Goal: Task Accomplishment & Management: Manage account settings

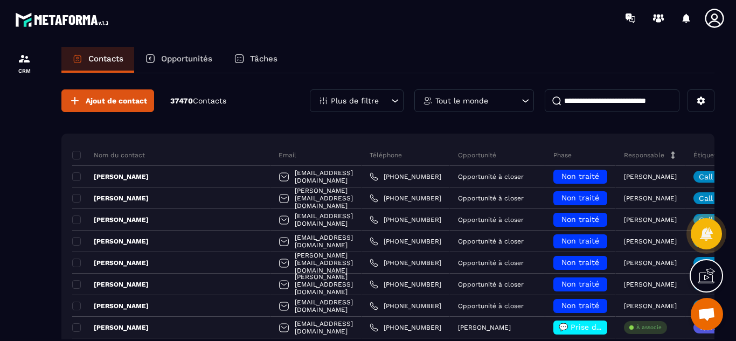
click at [575, 95] on input at bounding box center [612, 100] width 135 height 23
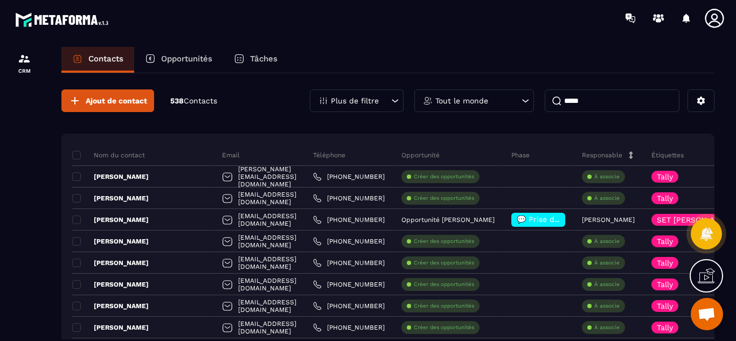
type input "*****"
click at [46, 177] on div at bounding box center [24, 204] width 48 height 336
click at [190, 58] on p "Opportunités" at bounding box center [186, 59] width 51 height 10
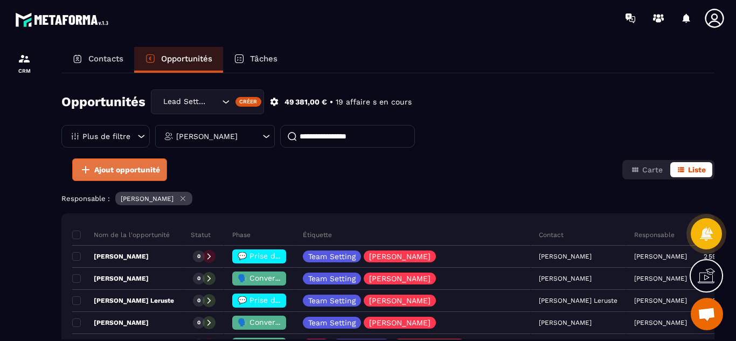
click at [121, 169] on span "Ajout opportunité" at bounding box center [127, 169] width 66 height 11
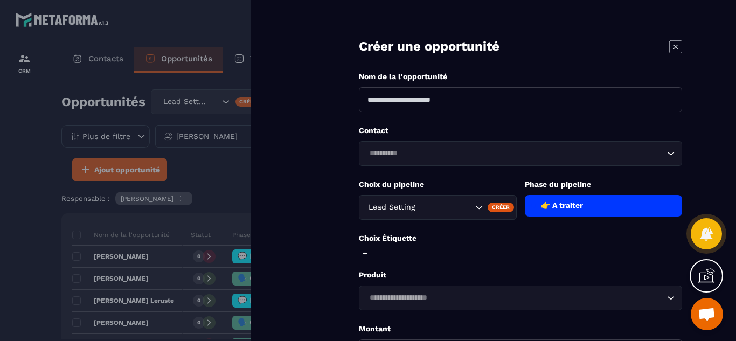
click at [95, 60] on div at bounding box center [368, 170] width 736 height 341
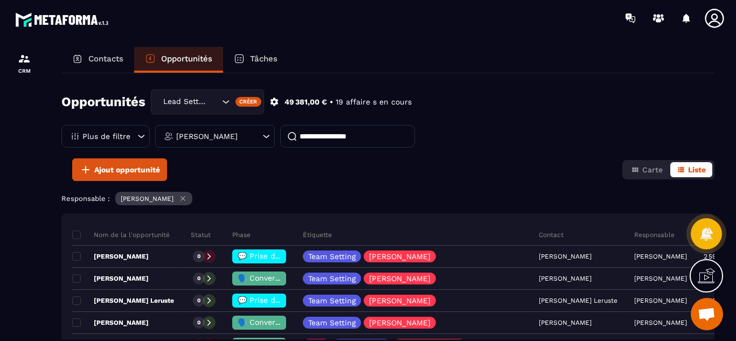
click at [101, 60] on p "Contacts" at bounding box center [105, 59] width 35 height 10
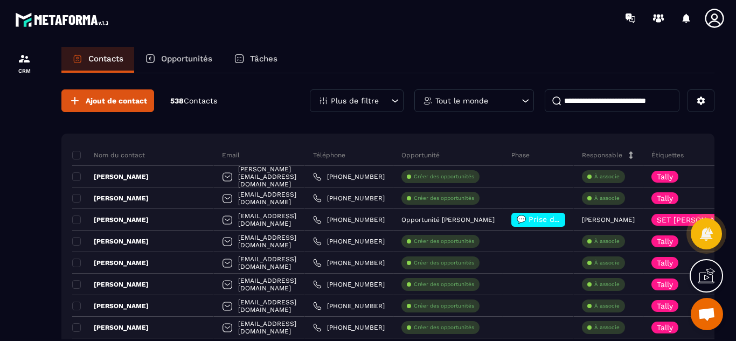
click at [592, 102] on input at bounding box center [612, 100] width 135 height 23
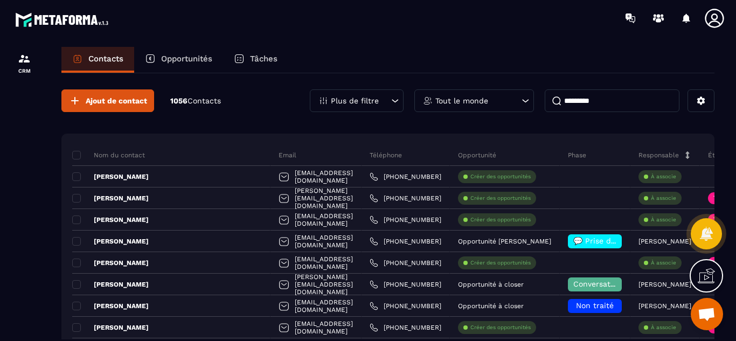
type input "**********"
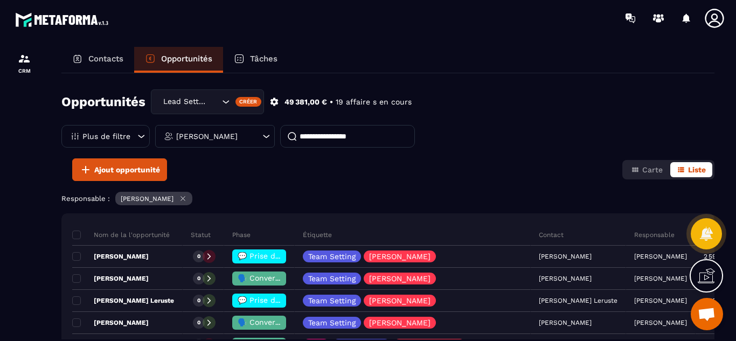
click at [105, 62] on p "Contacts" at bounding box center [105, 59] width 35 height 10
click at [103, 61] on p "Contacts" at bounding box center [105, 59] width 35 height 10
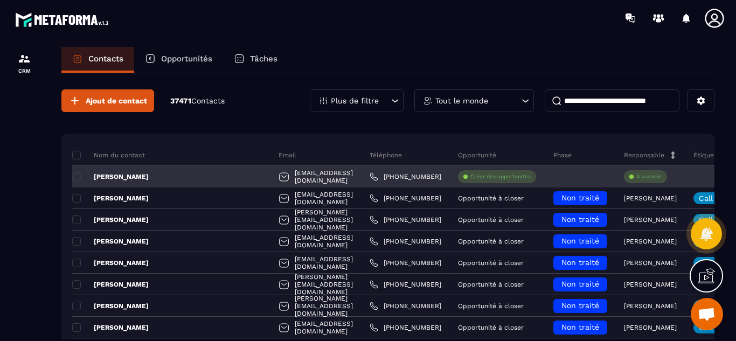
click at [550, 176] on div at bounding box center [580, 177] width 71 height 22
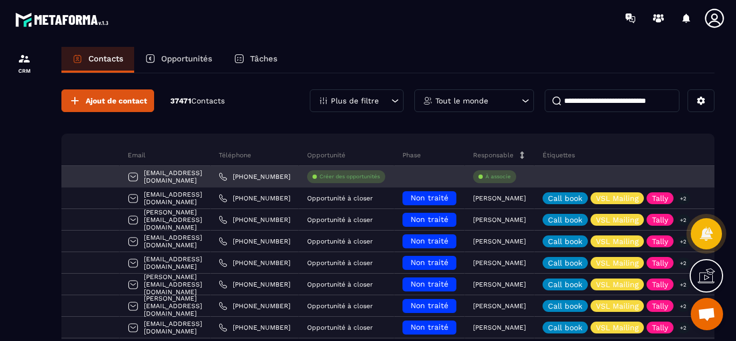
scroll to position [0, 129]
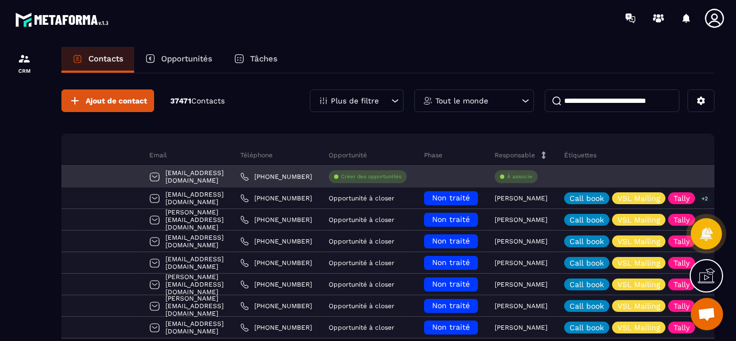
click at [507, 179] on p "À associe" at bounding box center [519, 177] width 25 height 8
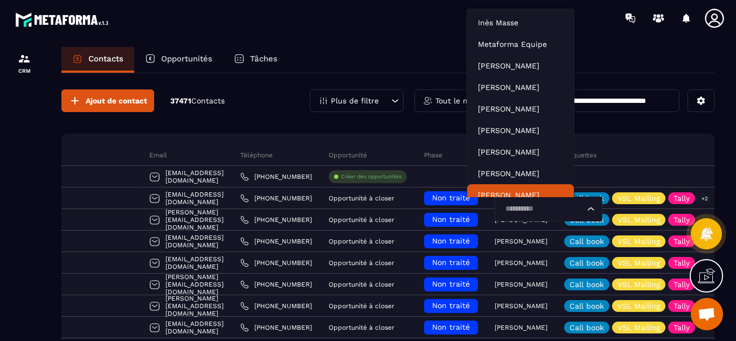
scroll to position [8, 0]
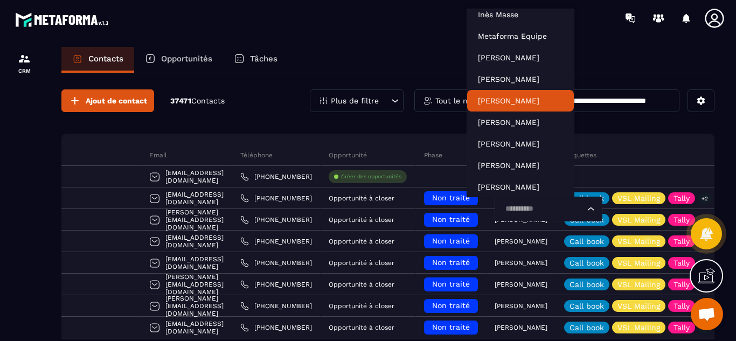
click at [420, 52] on div "Contacts Opportunités Tâches" at bounding box center [387, 60] width 653 height 26
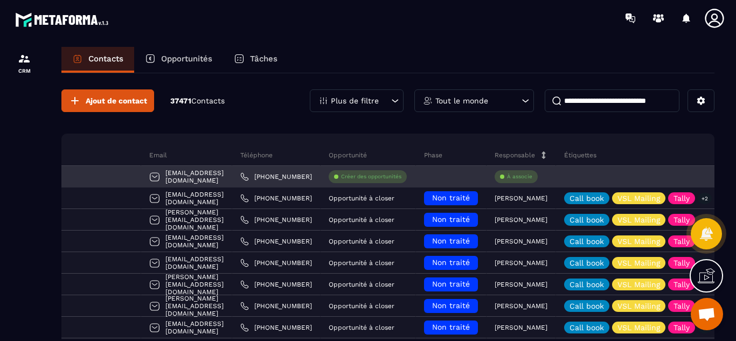
click at [341, 177] on p "Créer des opportunités" at bounding box center [371, 177] width 60 height 8
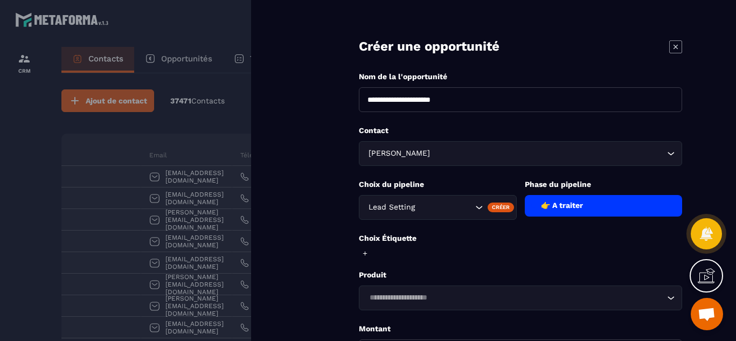
click at [674, 46] on icon at bounding box center [675, 46] width 13 height 13
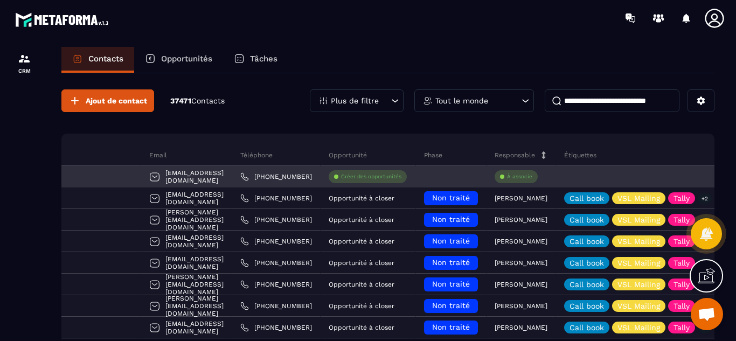
click at [341, 177] on p "Créer des opportunités" at bounding box center [371, 177] width 60 height 8
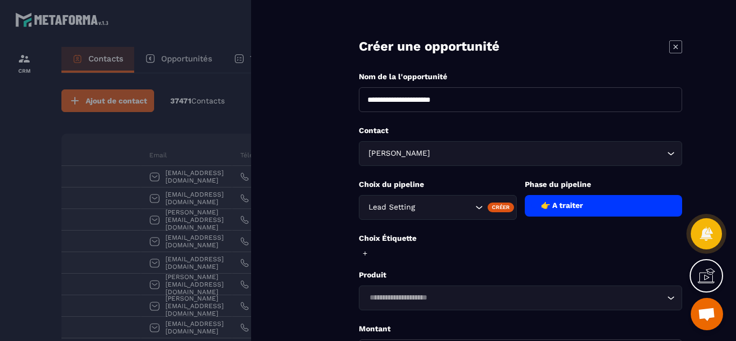
click at [676, 49] on icon at bounding box center [675, 46] width 13 height 13
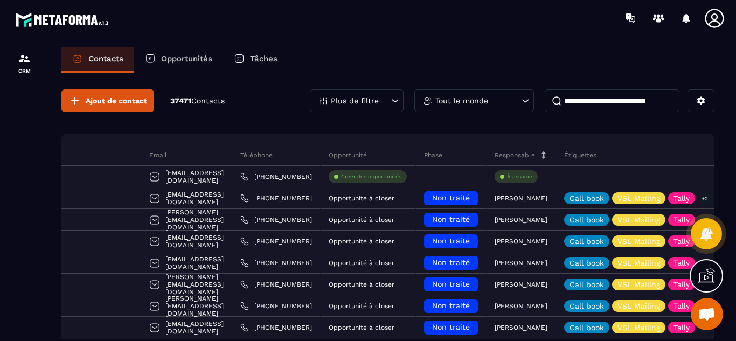
click at [170, 61] on p "Opportunités" at bounding box center [186, 59] width 51 height 10
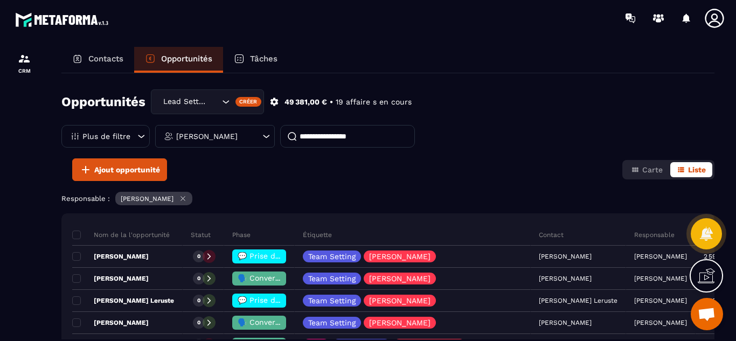
click at [469, 155] on div "Opportunités Lead Setting Créer 49 381,00 € • 19 affaire s en cours Plus de fil…" at bounding box center [387, 123] width 653 height 69
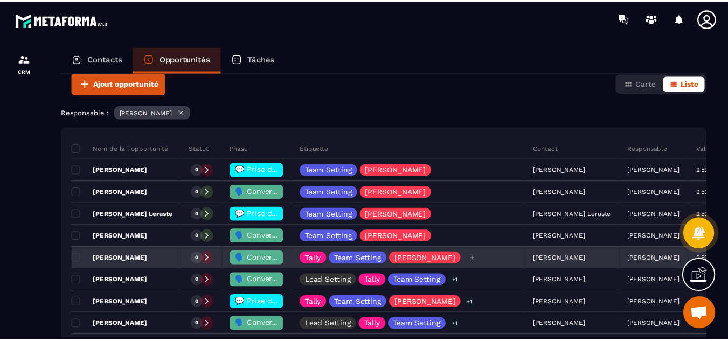
scroll to position [108, 0]
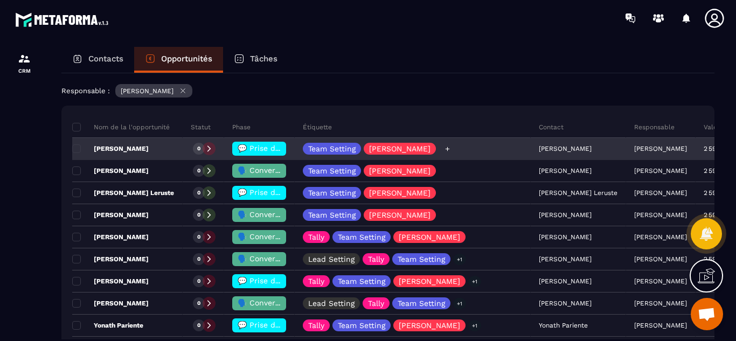
click at [444, 149] on icon at bounding box center [447, 148] width 7 height 7
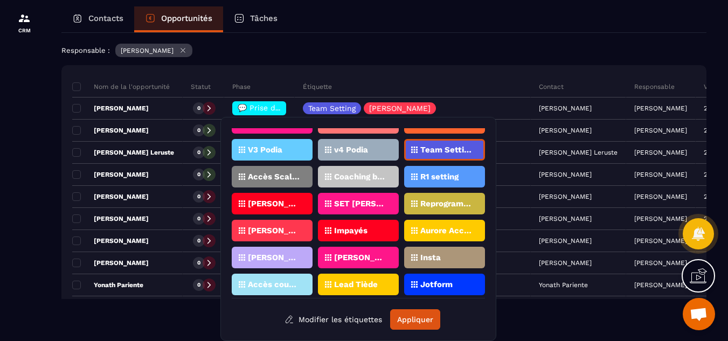
scroll to position [147, 0]
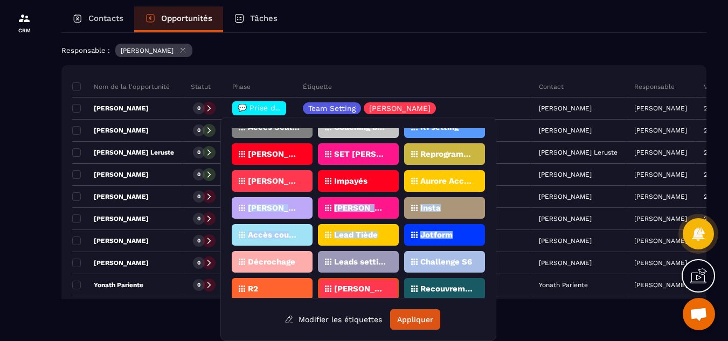
drag, startPoint x: 483, startPoint y: 183, endPoint x: 479, endPoint y: 228, distance: 44.9
click at [479, 228] on div "[DOMAIN_NAME] vsl inscrits Challenge s5 Masterclass Challenge Call book Leads I…" at bounding box center [358, 213] width 253 height 170
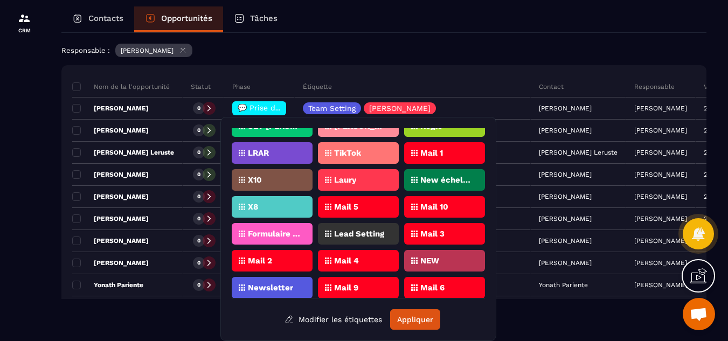
scroll to position [365, 0]
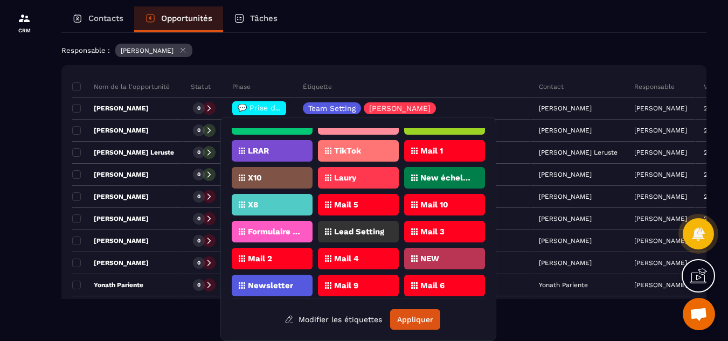
click at [17, 203] on div at bounding box center [24, 164] width 48 height 336
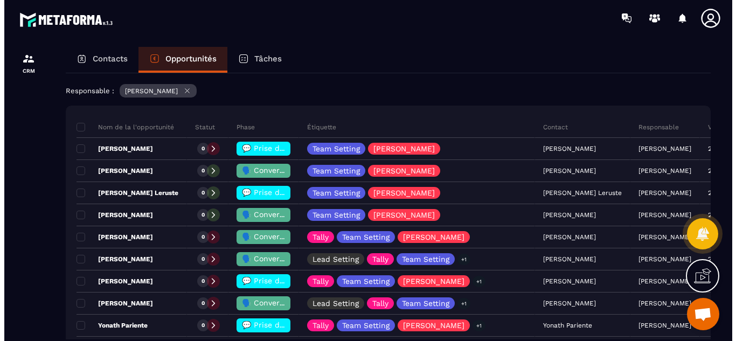
scroll to position [0, 0]
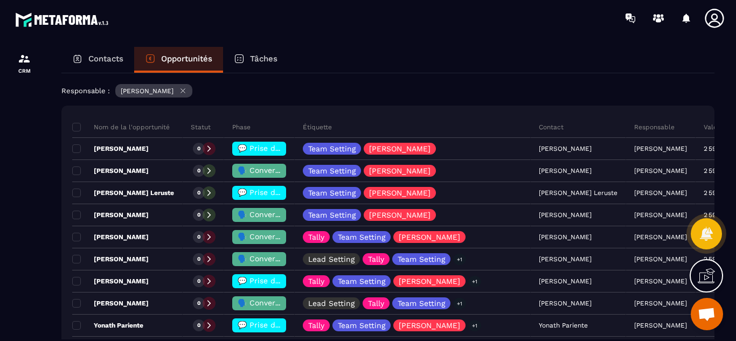
click at [259, 57] on p "Tâches" at bounding box center [263, 59] width 27 height 10
click at [263, 59] on p "Tâches" at bounding box center [263, 59] width 27 height 10
click at [258, 63] on p "Tâches" at bounding box center [263, 59] width 27 height 10
click at [244, 62] on icon at bounding box center [239, 58] width 11 height 11
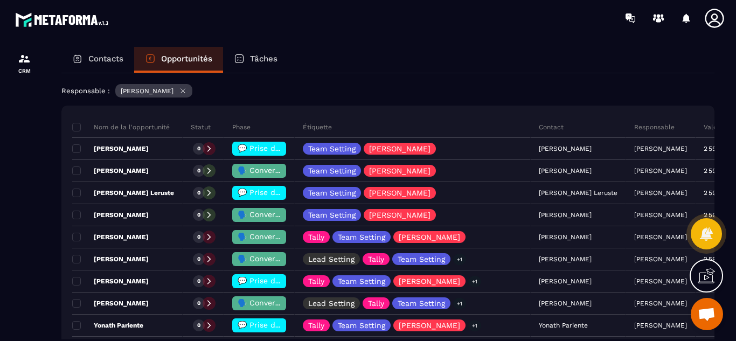
click at [104, 56] on p "Contacts" at bounding box center [105, 59] width 35 height 10
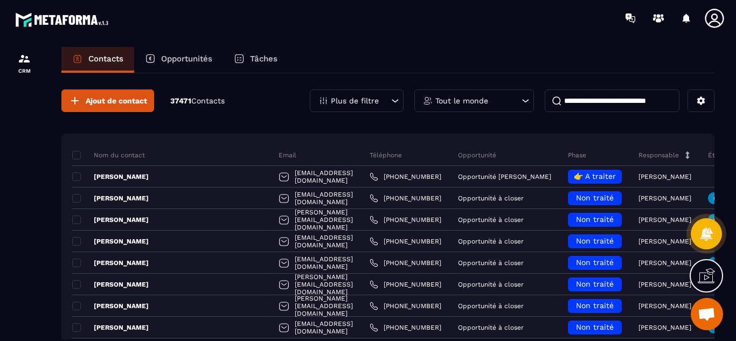
click at [262, 61] on p "Tâches" at bounding box center [263, 59] width 27 height 10
click at [179, 63] on p "Opportunités" at bounding box center [186, 59] width 51 height 10
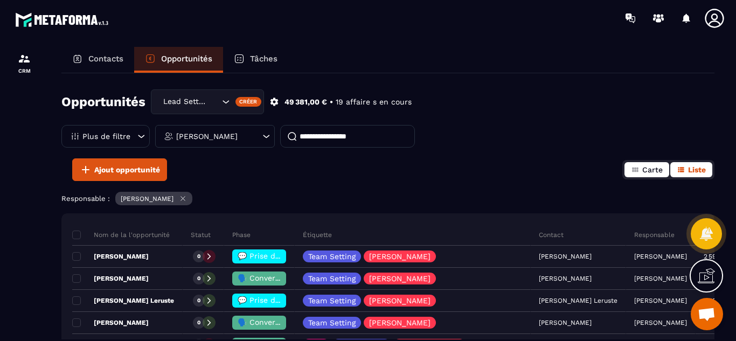
click at [646, 170] on span "Carte" at bounding box center [652, 169] width 20 height 9
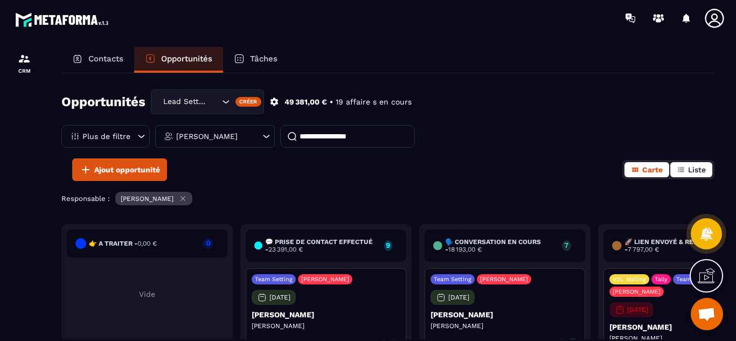
click at [692, 170] on span "Liste" at bounding box center [697, 169] width 18 height 9
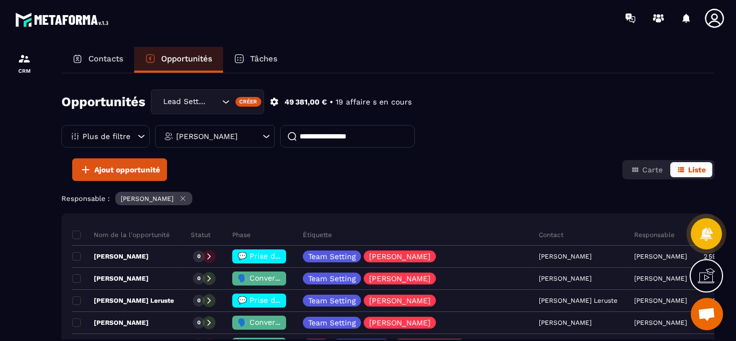
click at [96, 62] on p "Contacts" at bounding box center [105, 59] width 35 height 10
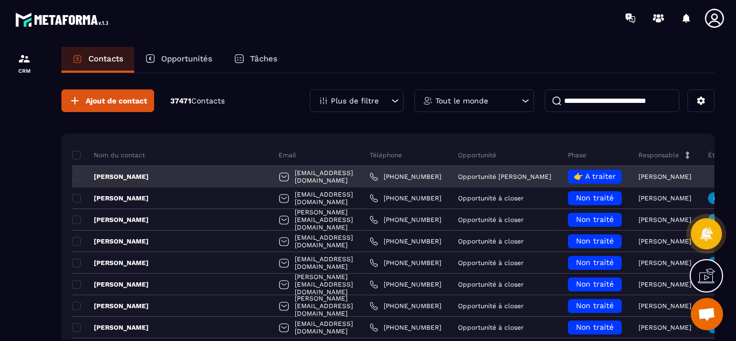
click at [515, 178] on div "Opportunité [PERSON_NAME]" at bounding box center [505, 177] width 110 height 22
click at [673, 173] on div "[PERSON_NAME]" at bounding box center [664, 177] width 69 height 22
click at [471, 178] on p "Opportunité [PERSON_NAME]" at bounding box center [504, 177] width 93 height 8
click at [279, 180] on div at bounding box center [284, 178] width 11 height 20
click at [159, 177] on div "[PERSON_NAME]" at bounding box center [171, 177] width 198 height 22
